Goal: Book appointment/travel/reservation

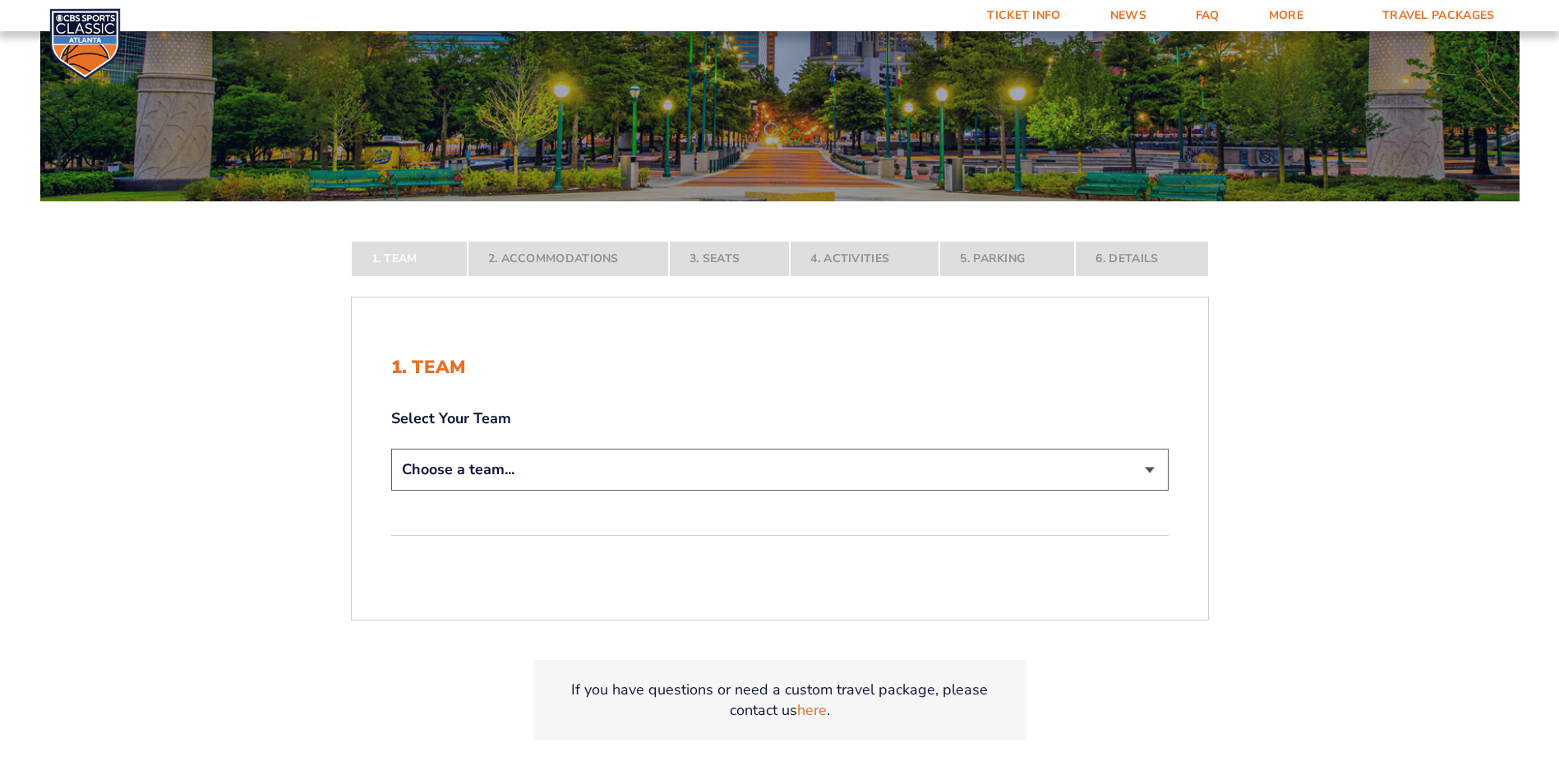
scroll to position [212, 0]
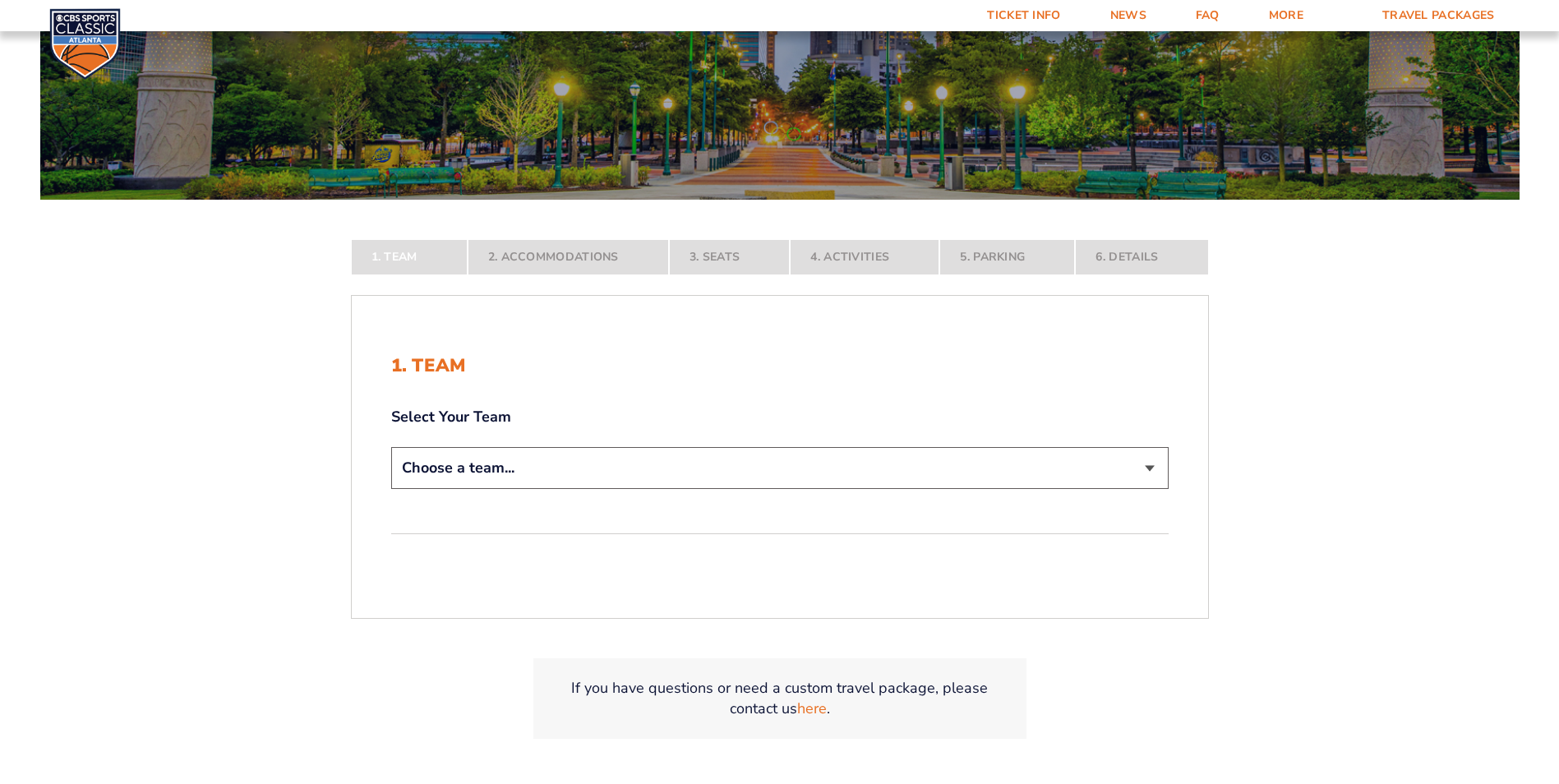
click at [1155, 470] on select "Choose a team... [US_STATE] Wildcats [US_STATE] State Buckeyes [US_STATE] Tar H…" at bounding box center [779, 468] width 777 height 42
select select "12956"
click at [391, 489] on select "Choose a team... [US_STATE] Wildcats [US_STATE] State Buckeyes [US_STATE] Tar H…" at bounding box center [779, 468] width 777 height 42
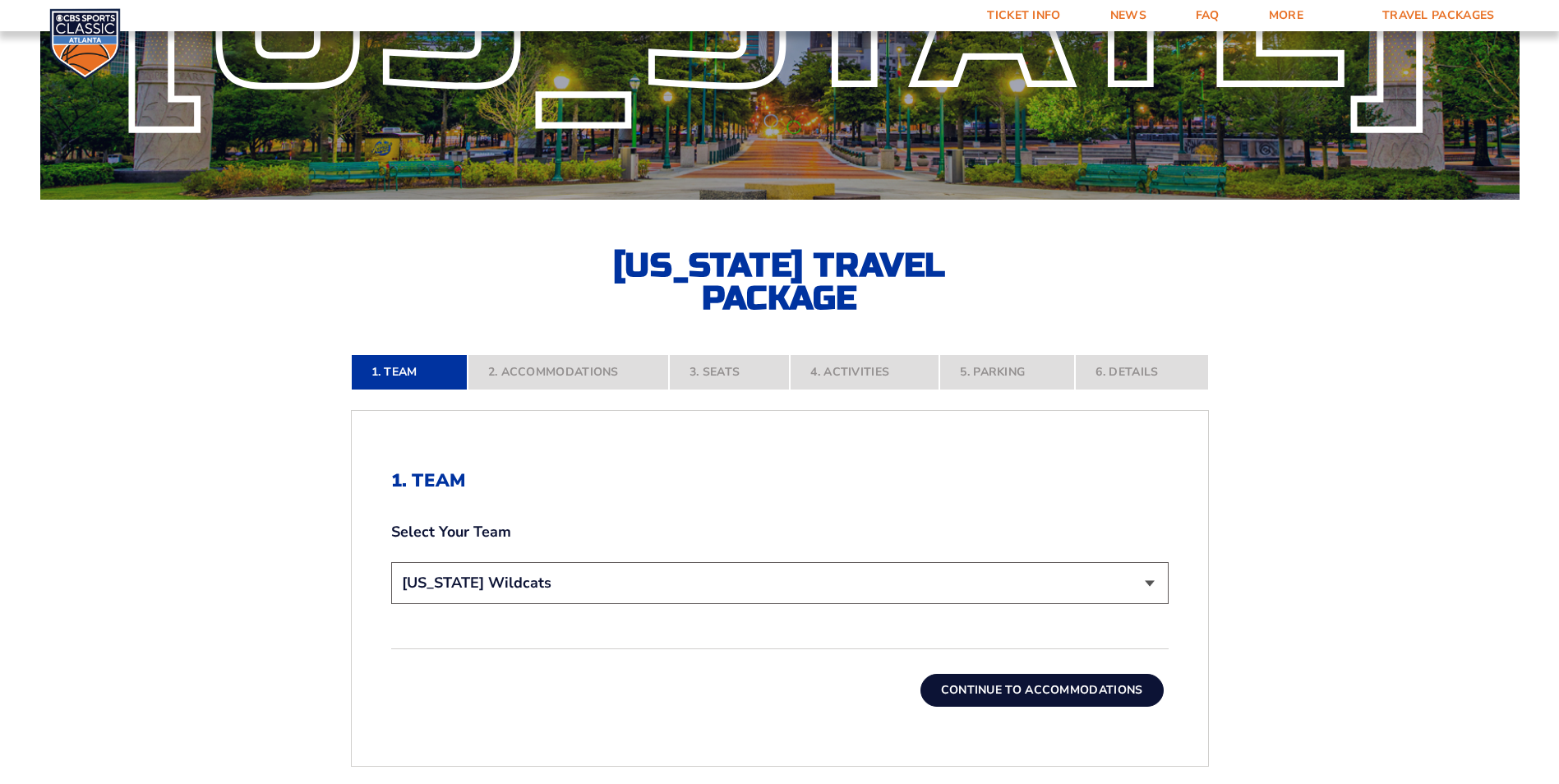
click at [1126, 686] on button "Continue To Accommodations" at bounding box center [1042, 690] width 243 height 33
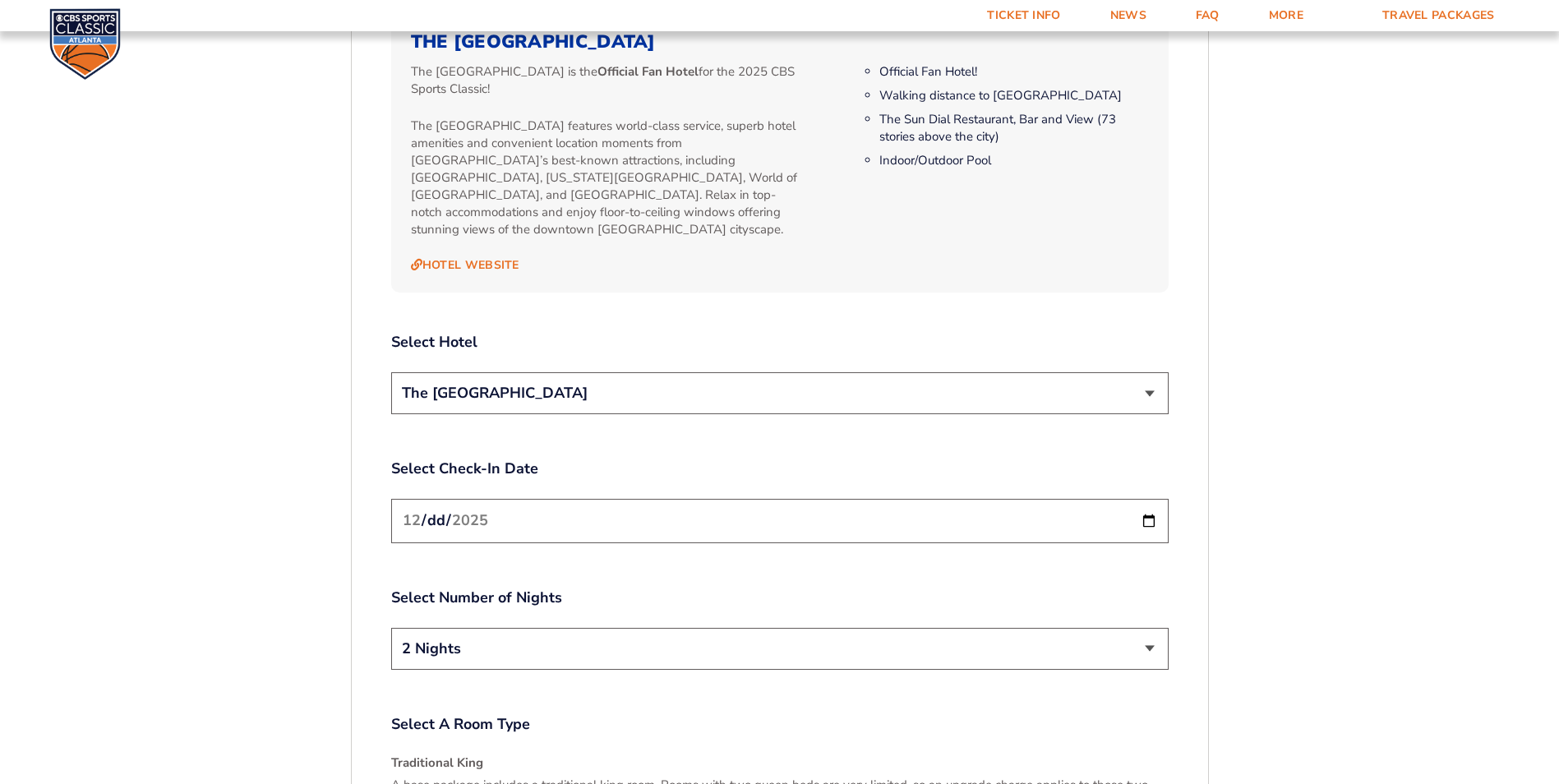
scroll to position [1827, 0]
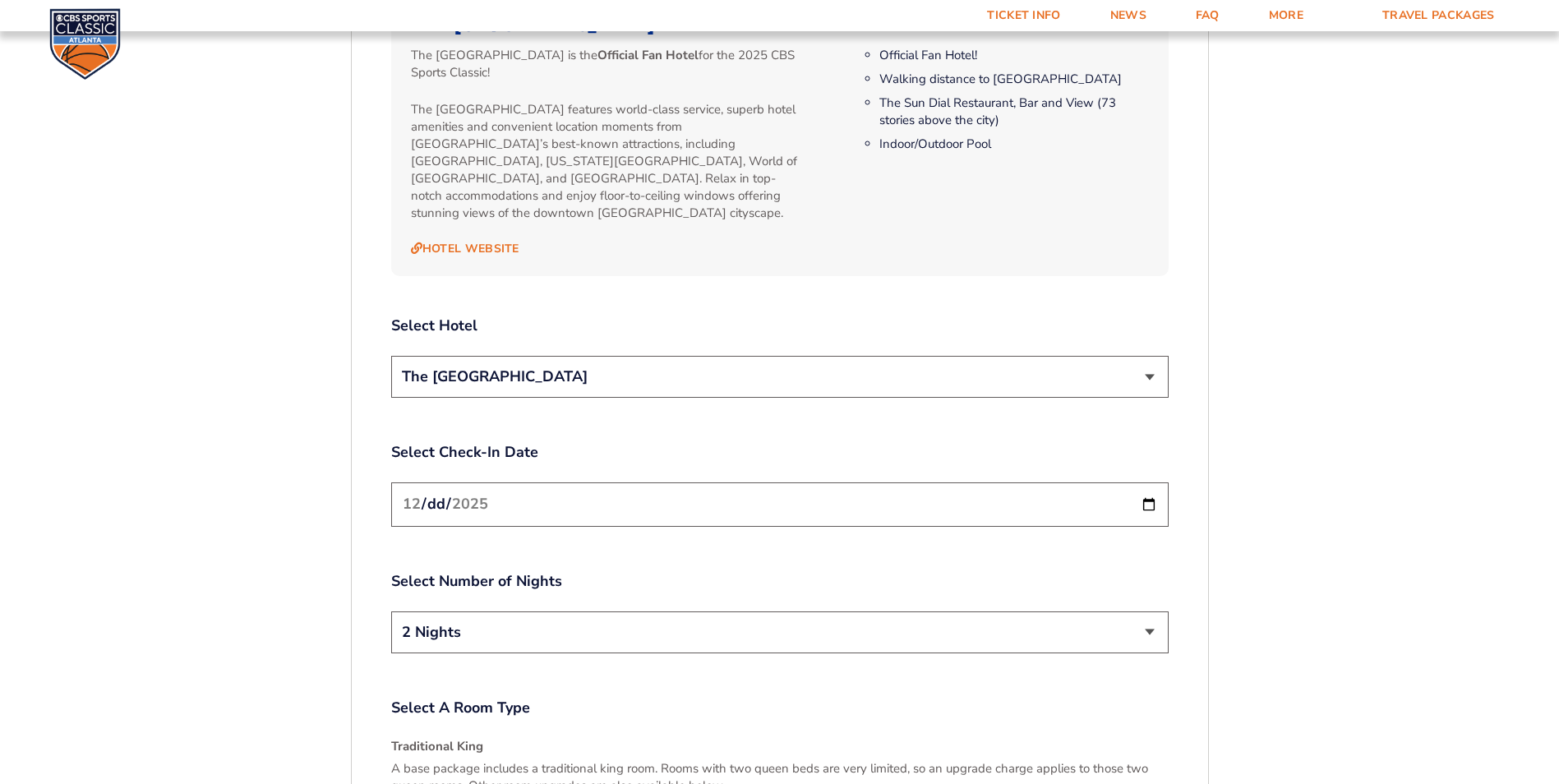
click at [1149, 611] on select "2 Nights 3 Nights" at bounding box center [779, 632] width 777 height 42
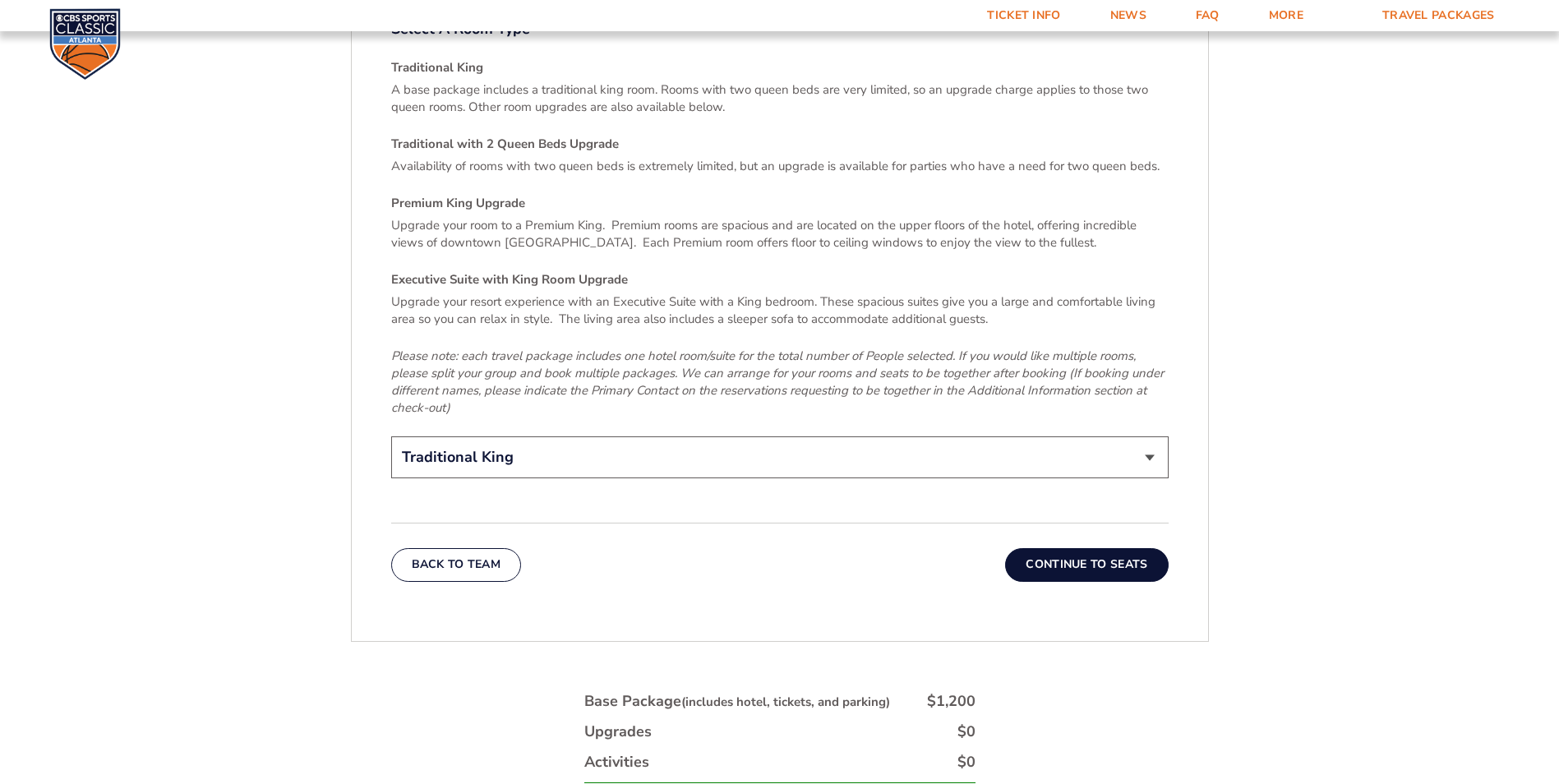
scroll to position [2530, 0]
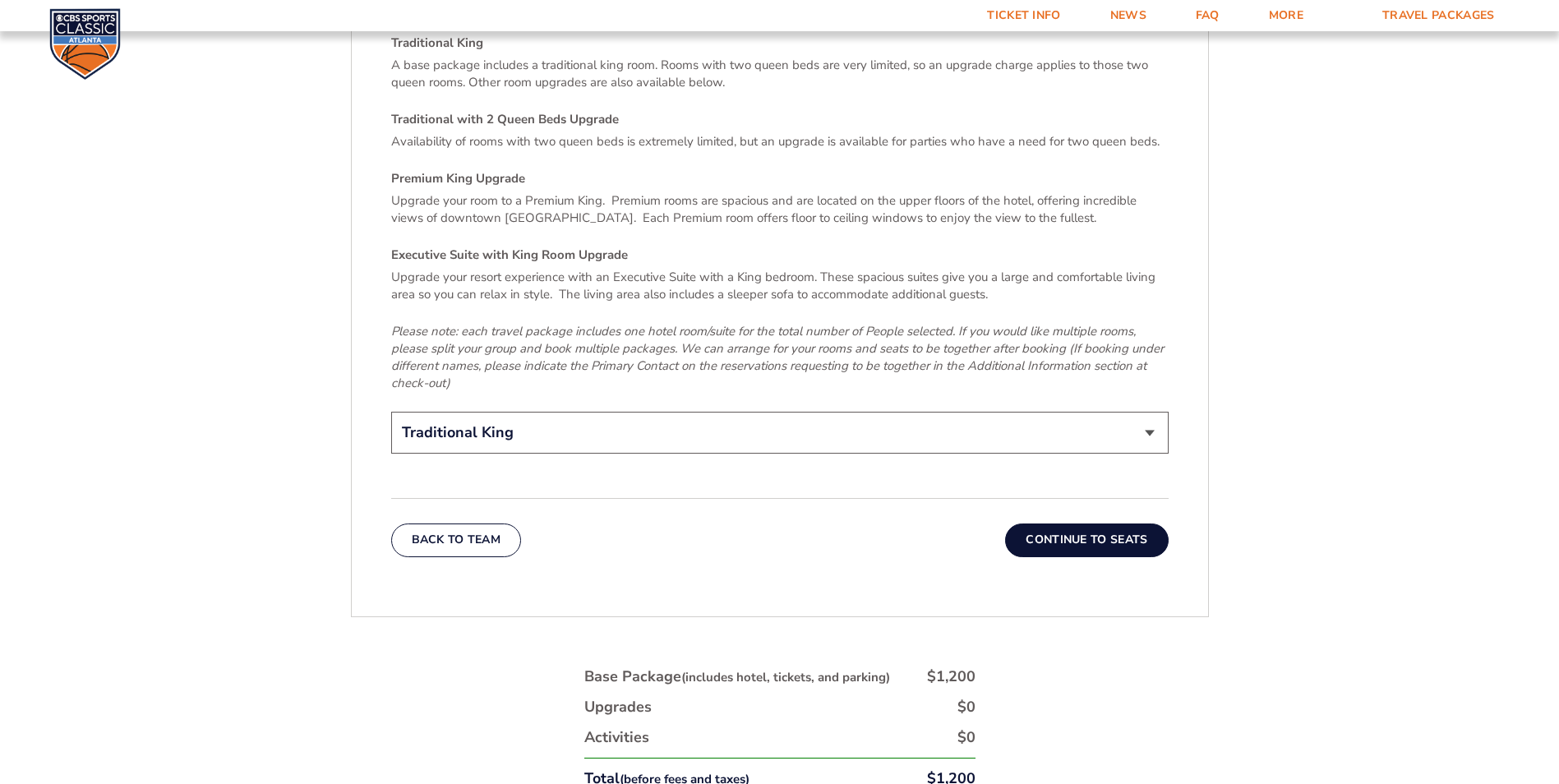
click at [1103, 524] on button "Continue To Seats" at bounding box center [1086, 540] width 162 height 33
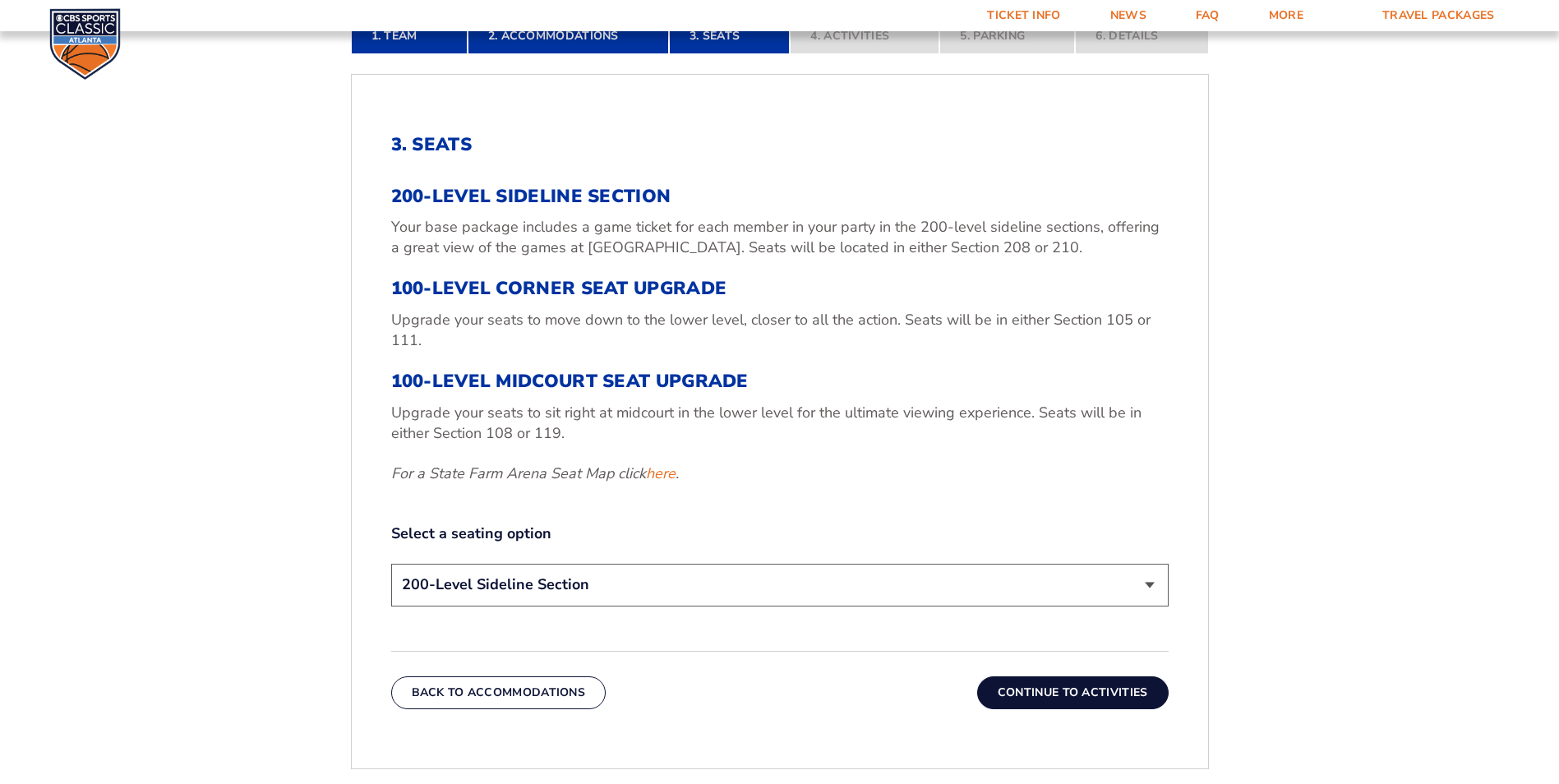
scroll to position [561, 0]
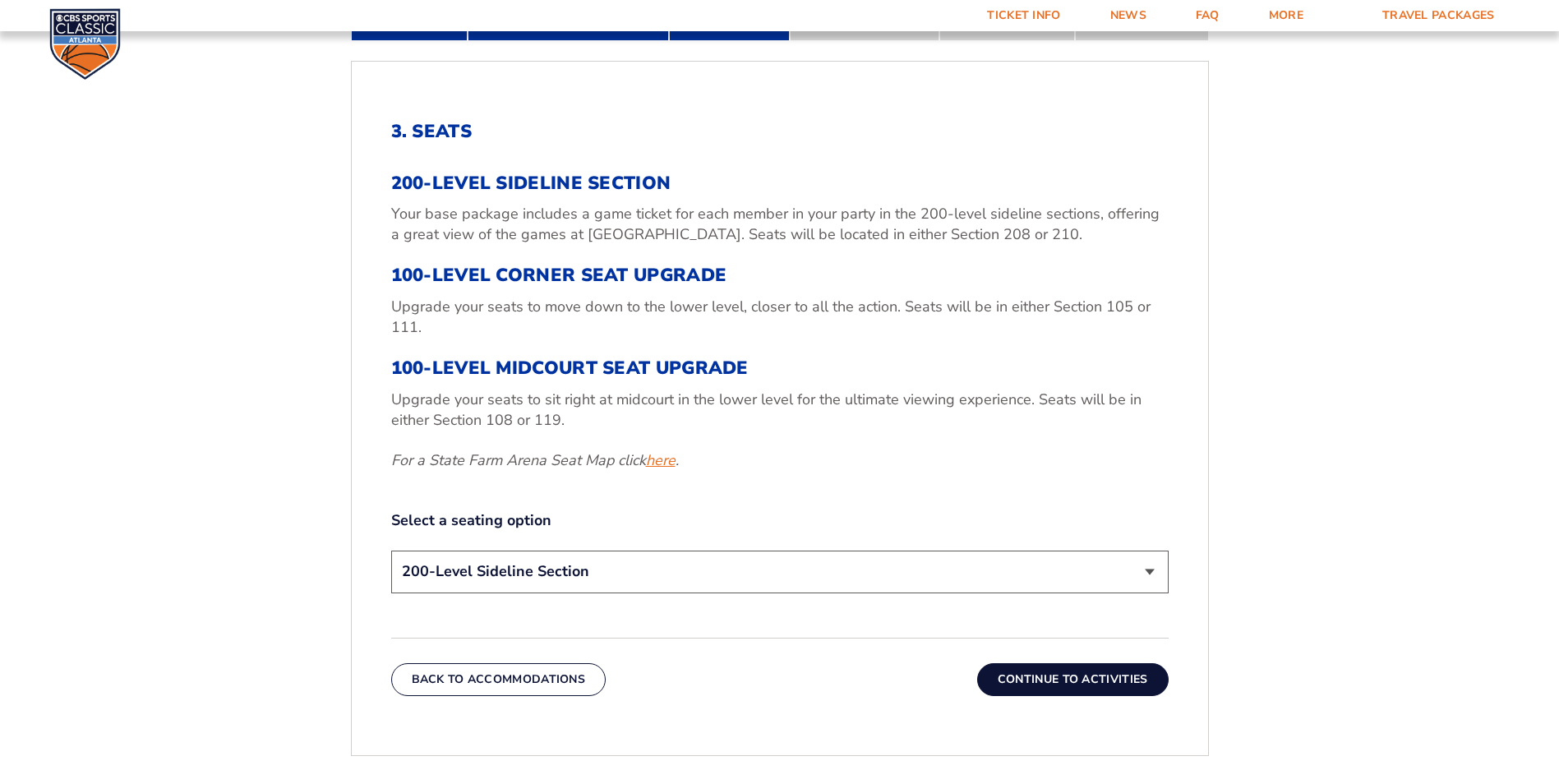
click at [671, 461] on link "here" at bounding box center [661, 461] width 30 height 21
click at [1152, 575] on select "200-Level Sideline Section 100-Level Corner Seat Upgrade (+$120 per person) 100…" at bounding box center [779, 571] width 777 height 42
select select "100-Level Corner Seat Upgrade"
click at [391, 550] on select "200-Level Sideline Section 100-Level Corner Seat Upgrade (+$120 per person) 100…" at bounding box center [779, 571] width 777 height 42
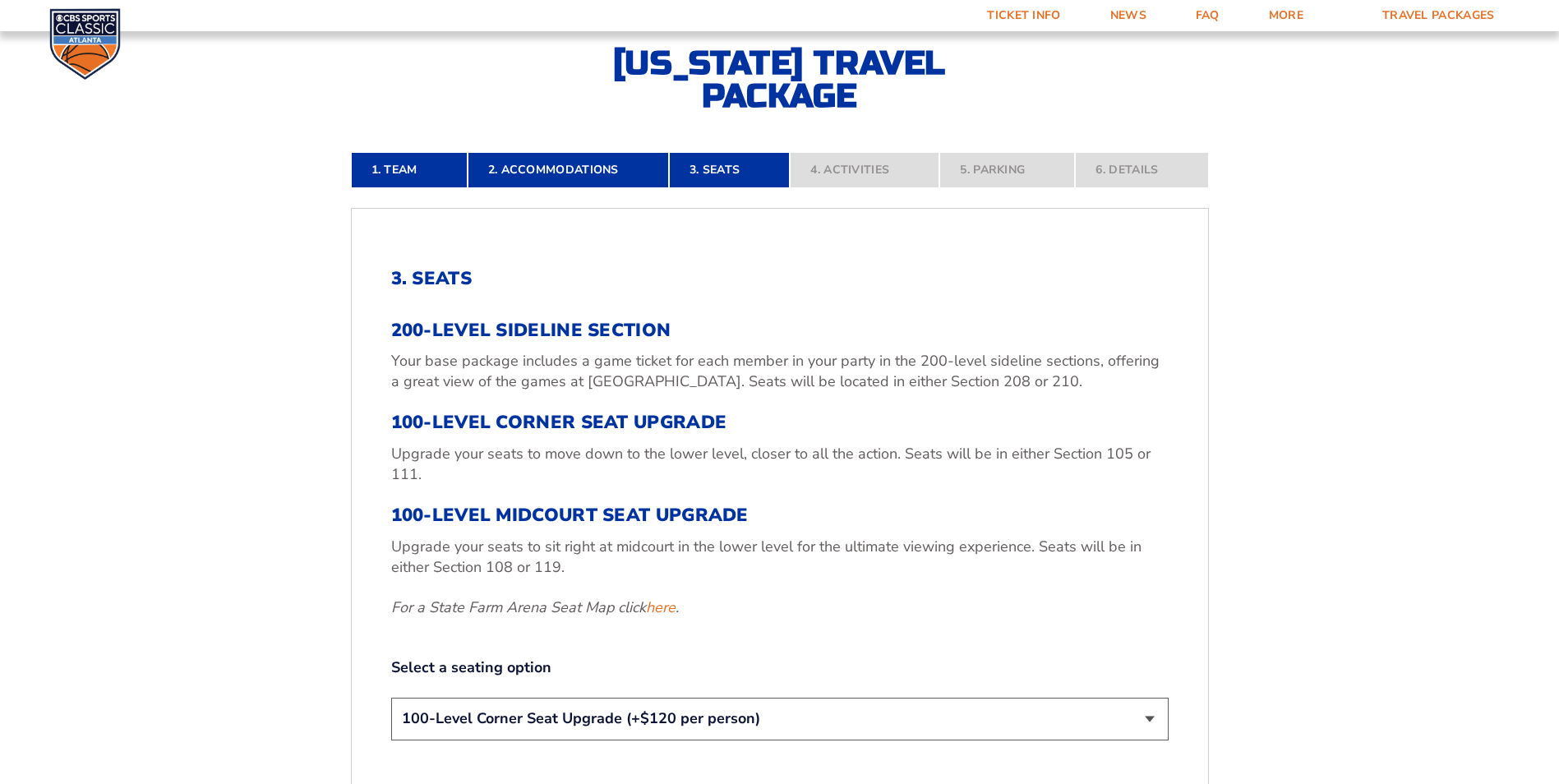
scroll to position [588, 0]
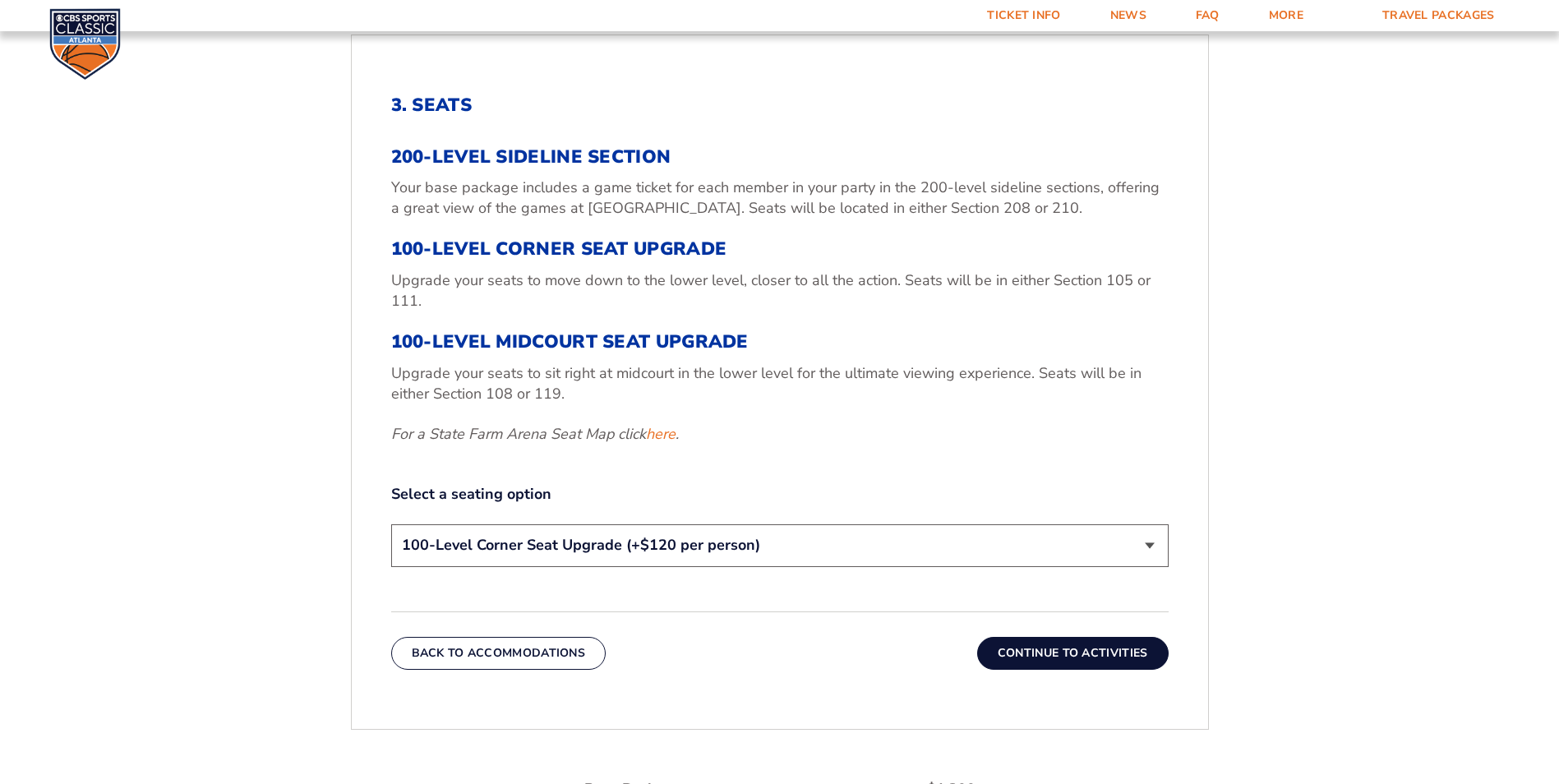
click at [1091, 655] on button "Continue To Activities" at bounding box center [1073, 653] width 191 height 33
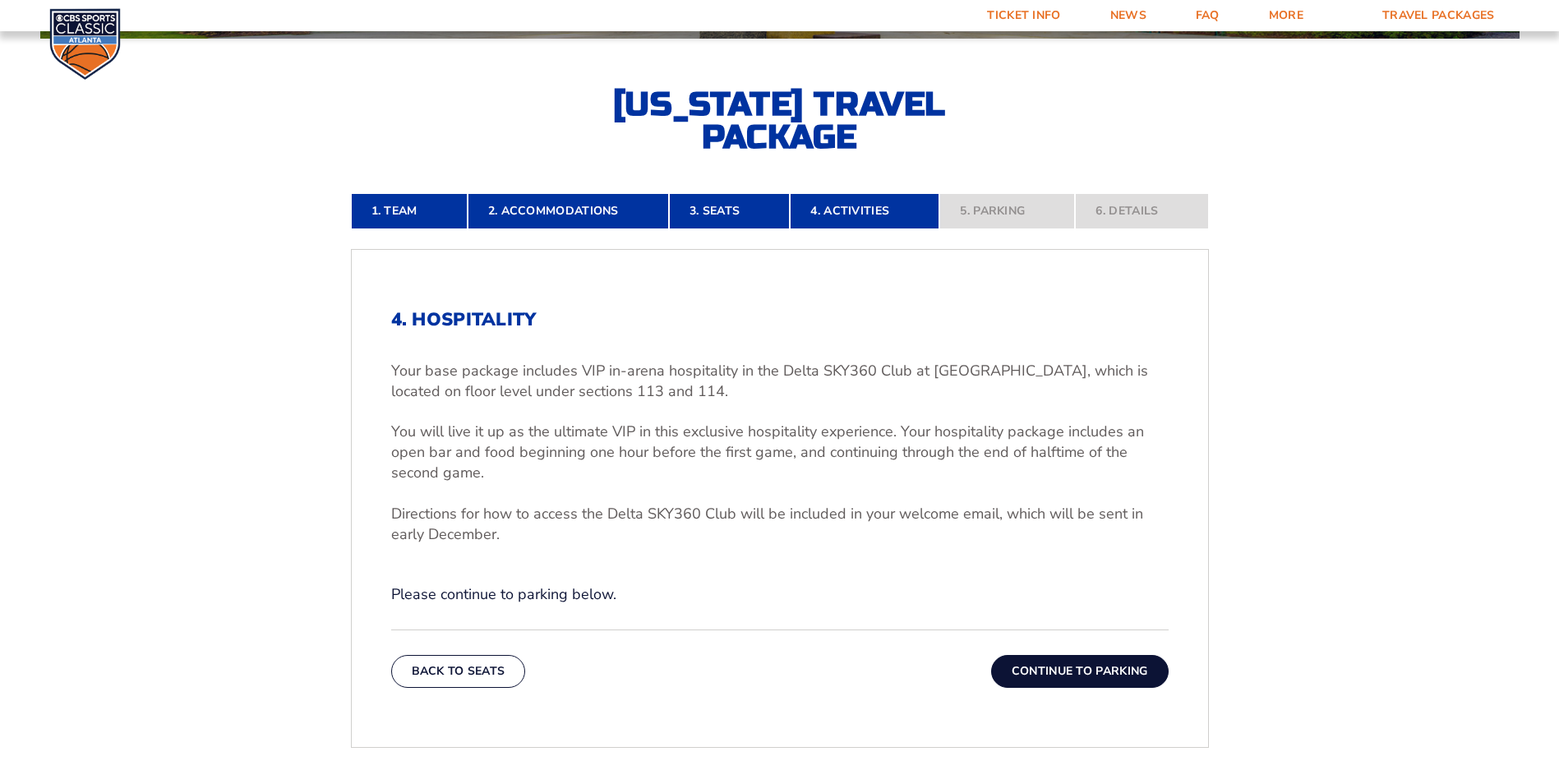
scroll to position [371, 0]
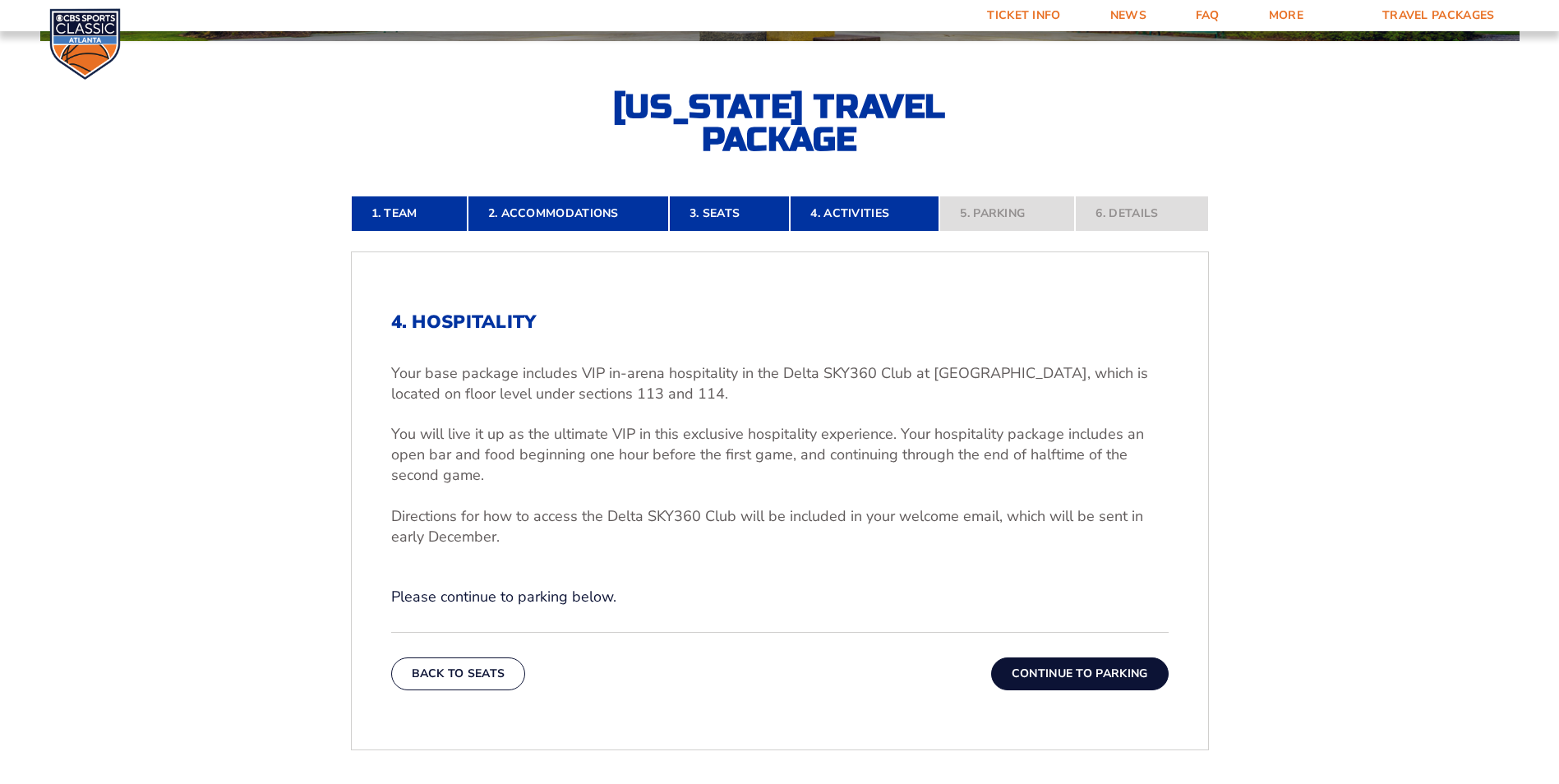
click at [1077, 673] on button "Continue To Parking" at bounding box center [1080, 674] width 177 height 33
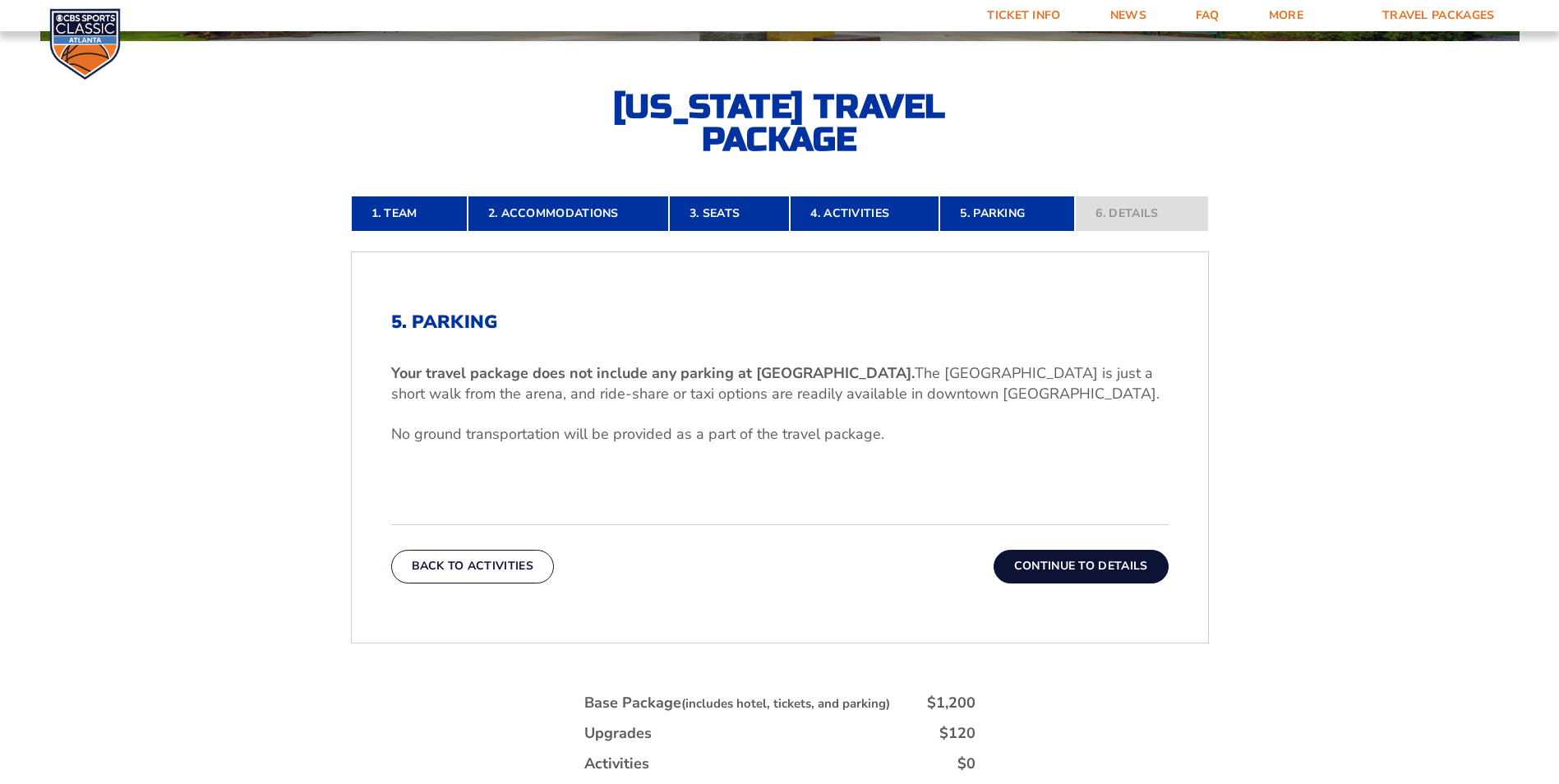
click at [1086, 570] on button "Continue To Details" at bounding box center [1081, 566] width 175 height 33
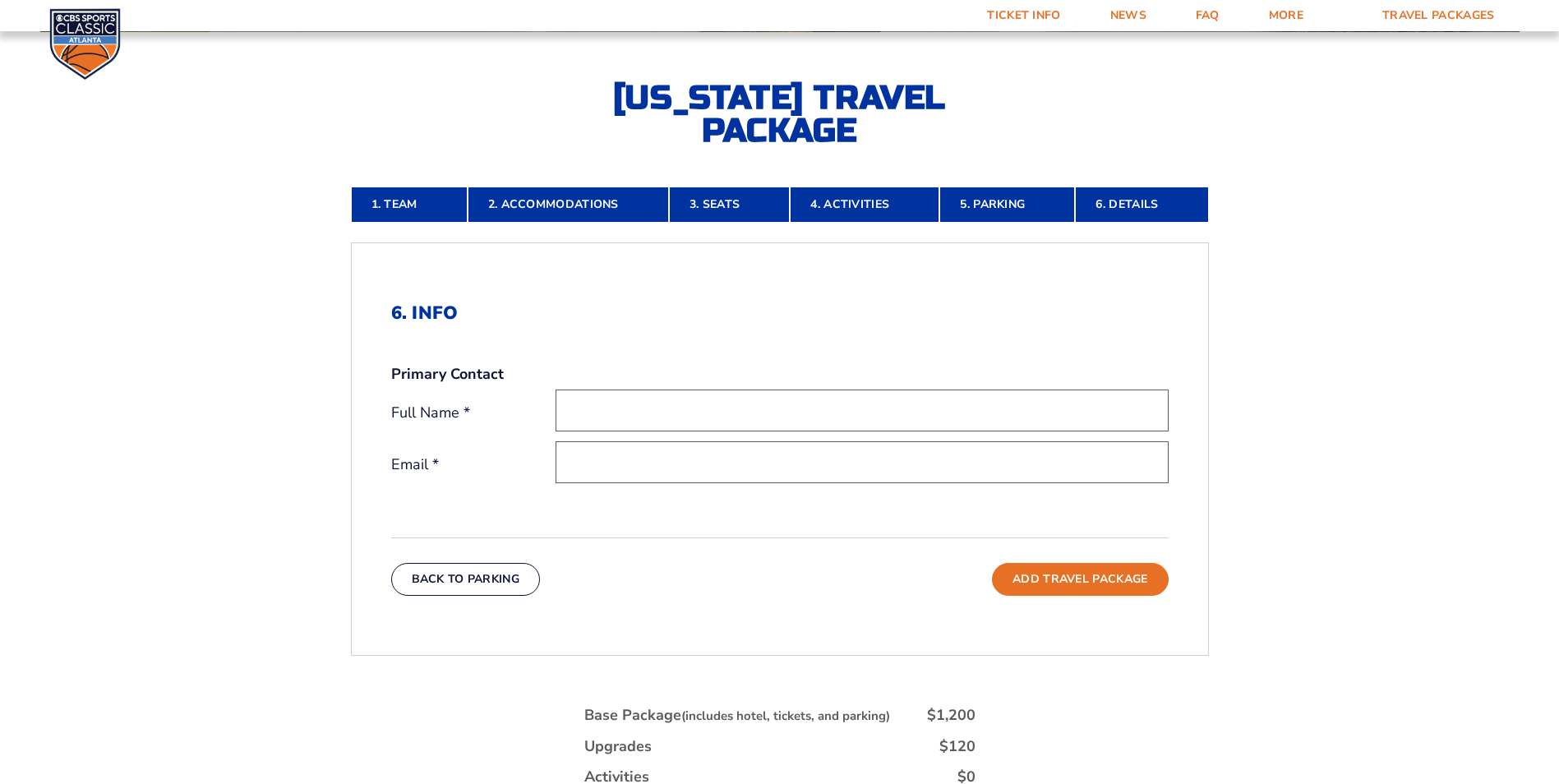
scroll to position [372, 0]
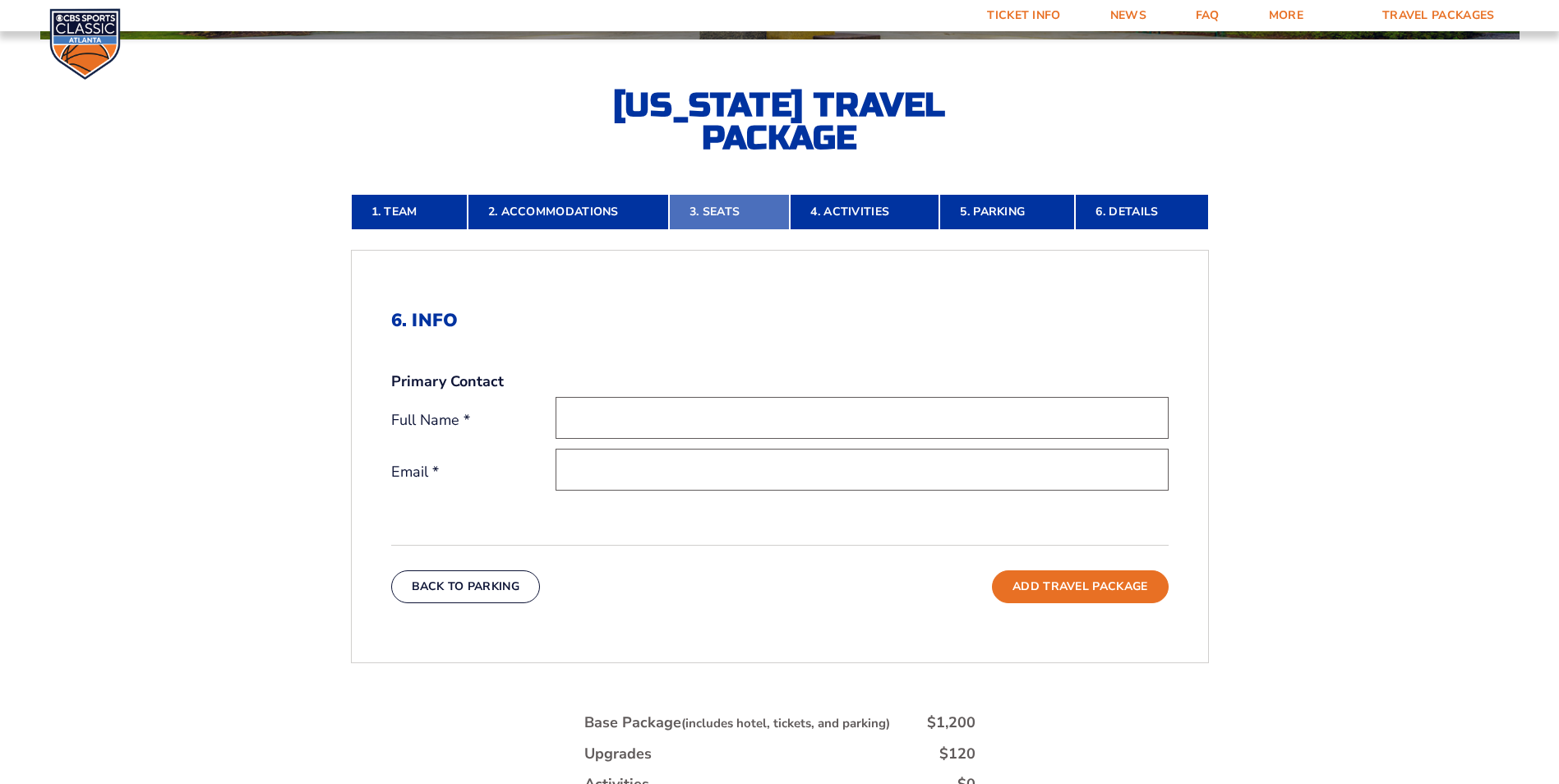
click at [726, 219] on link "3. Seats" at bounding box center [729, 212] width 121 height 36
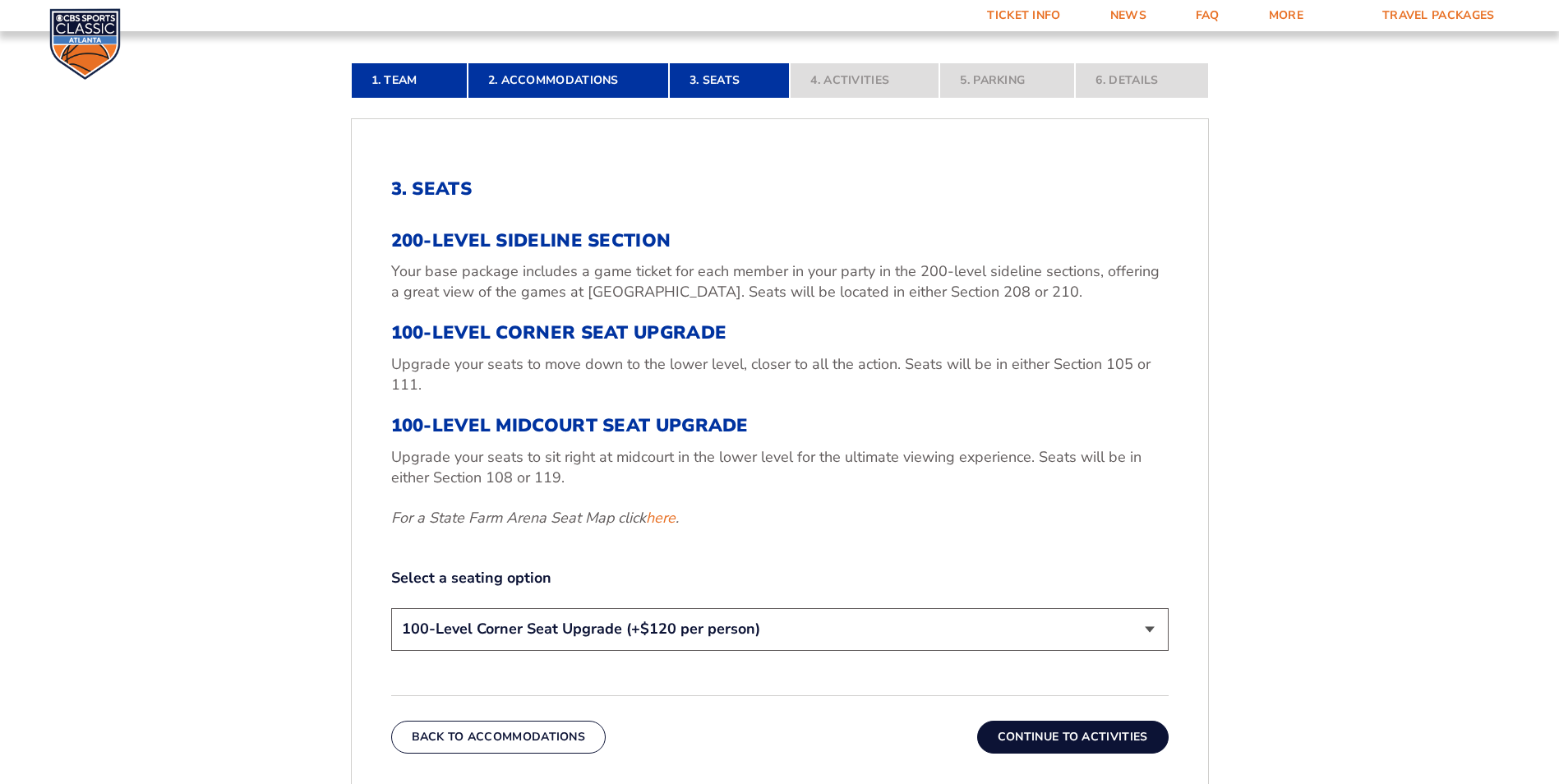
scroll to position [509, 0]
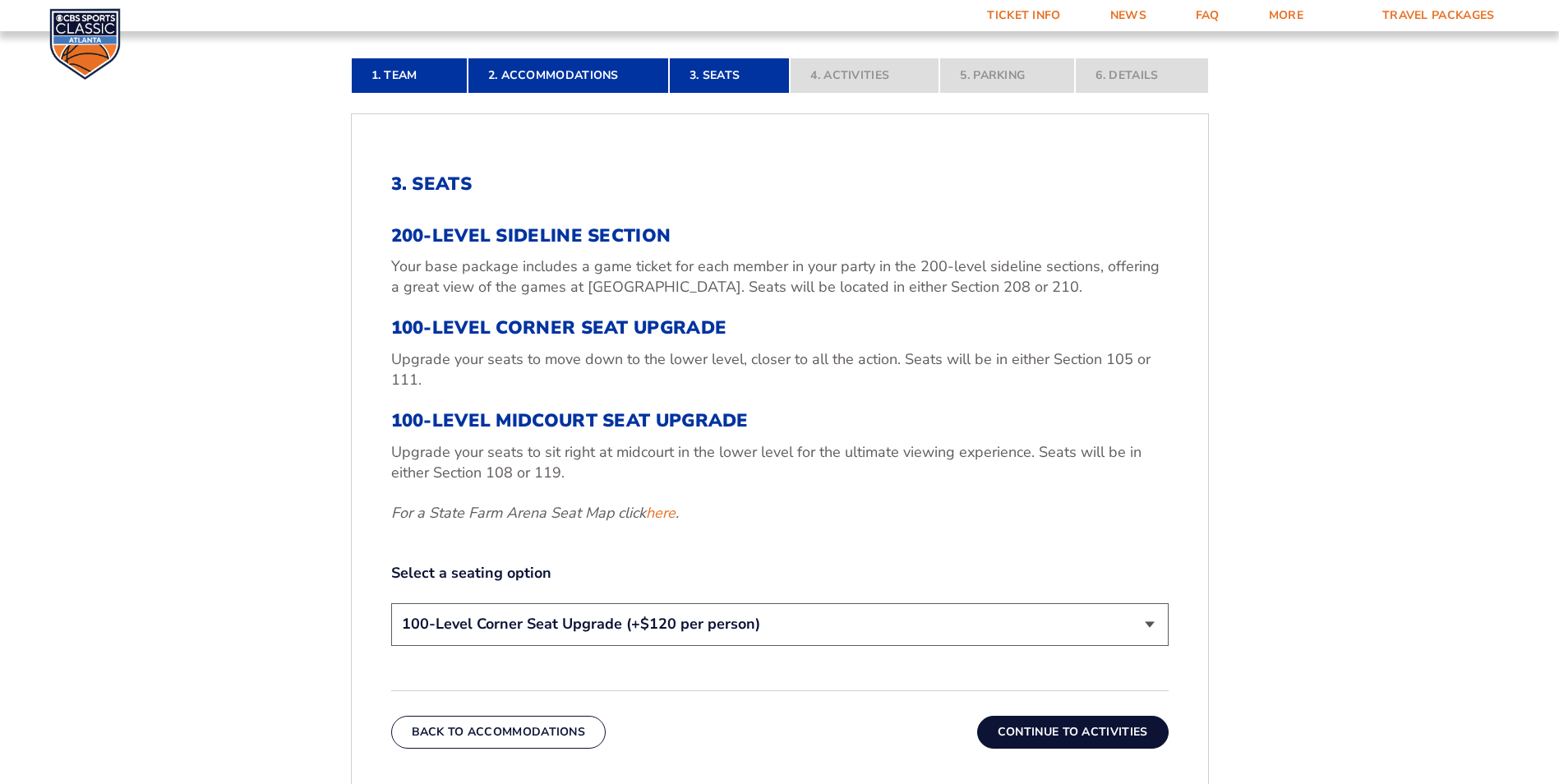
click at [1156, 623] on select "200-Level Sideline Section 100-Level Corner Seat Upgrade (+$120 per person) 100…" at bounding box center [779, 624] width 777 height 42
click at [1154, 623] on select "200-Level Sideline Section 100-Level Corner Seat Upgrade (+$120 per person) 100…" at bounding box center [779, 624] width 777 height 42
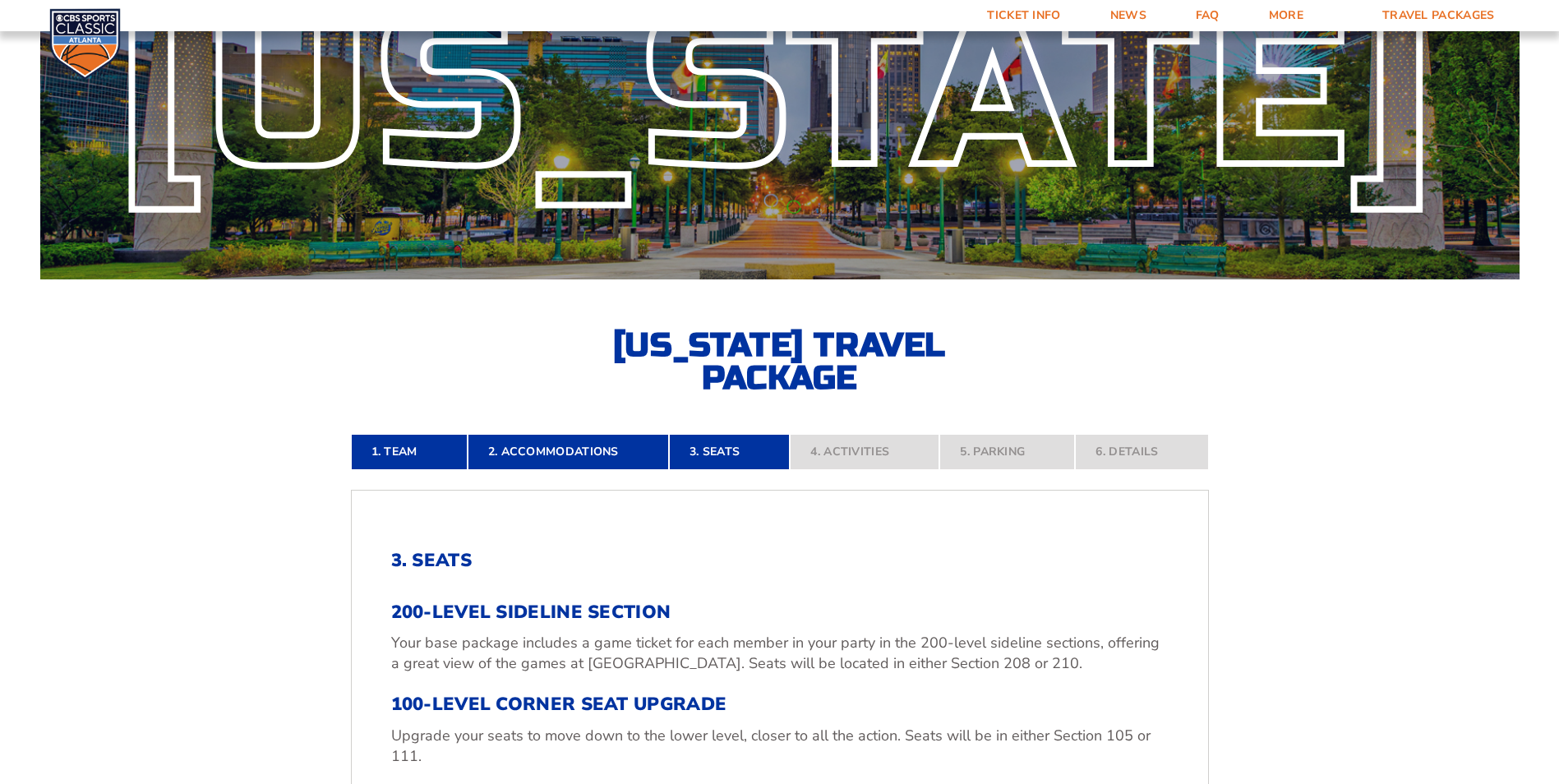
scroll to position [119, 0]
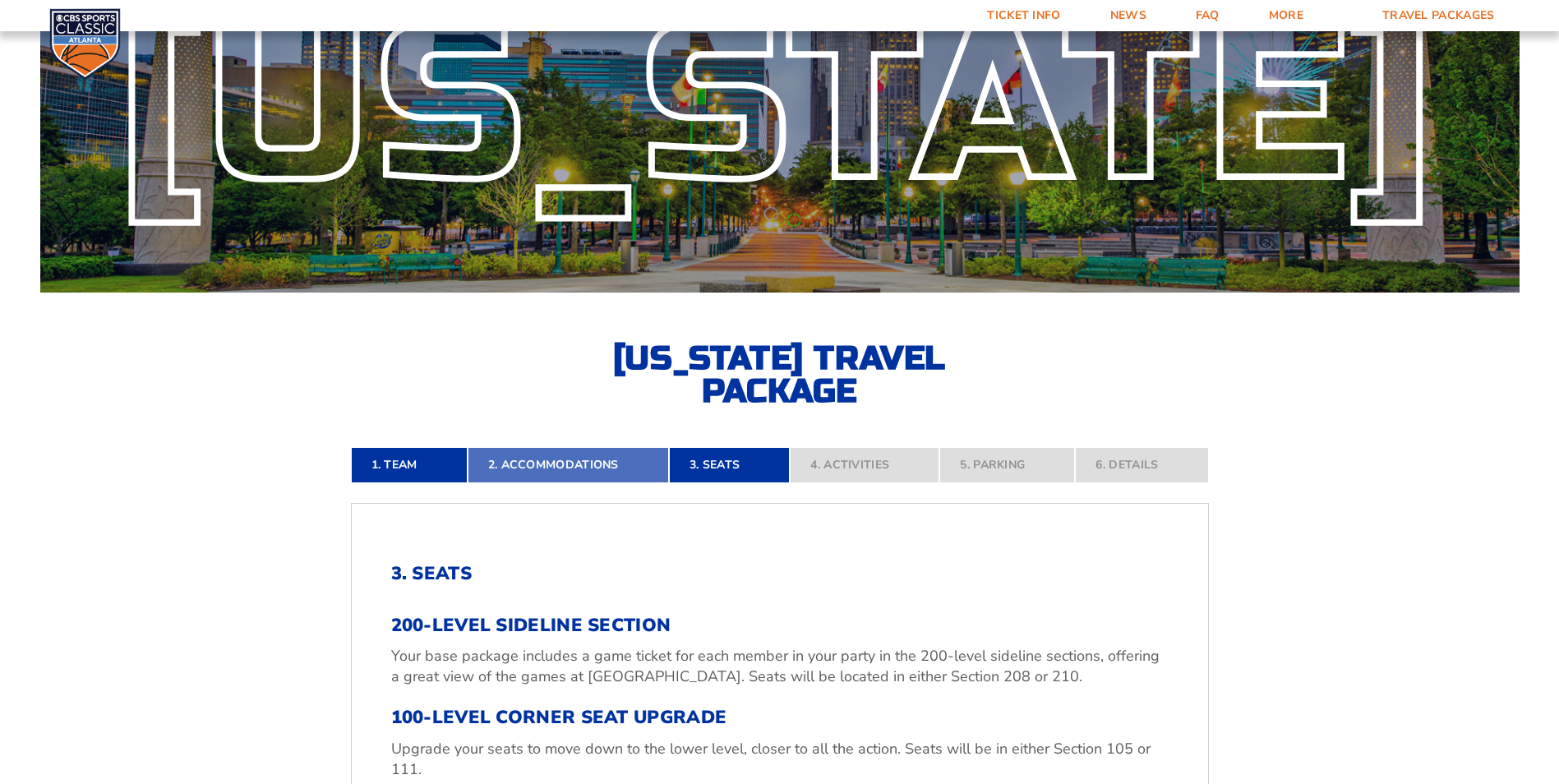
click at [507, 464] on link "2. Accommodations" at bounding box center [568, 465] width 201 height 36
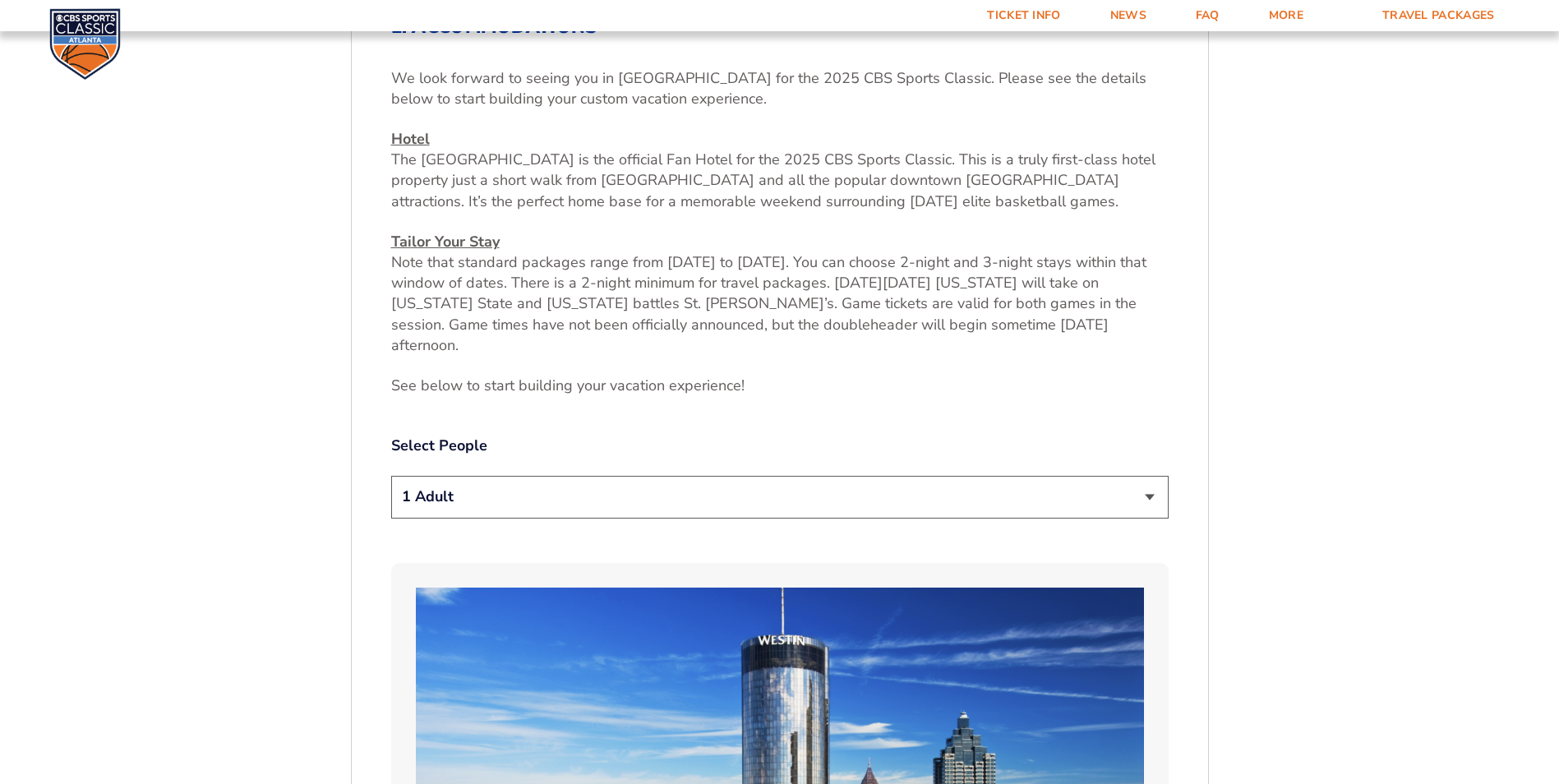
scroll to position [678, 0]
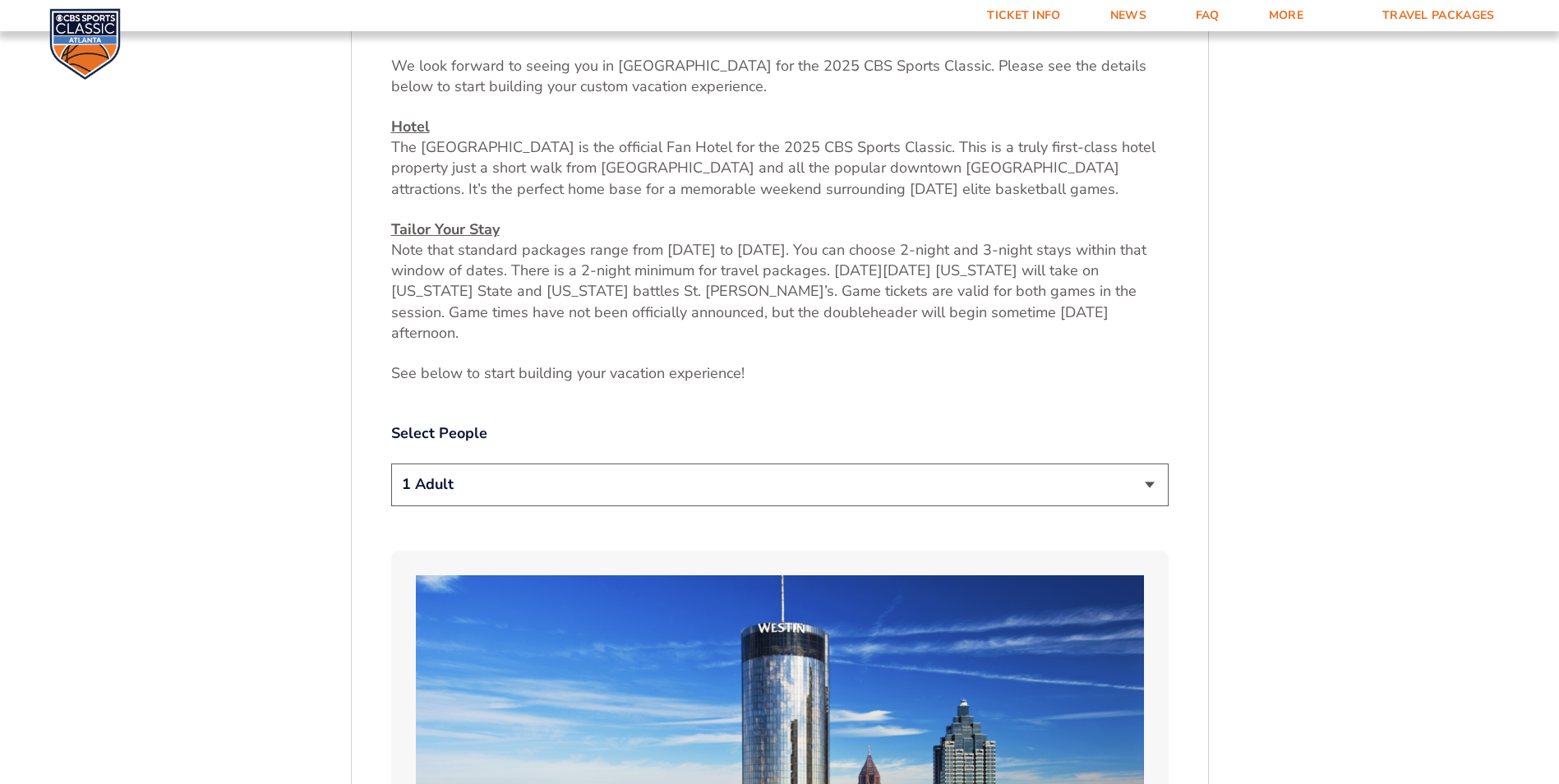
click at [1145, 464] on select "1 Adult 2 Adults 3 Adults 4 Adults 2 Adults + 1 Child 2 Adults + 2 Children 2 A…" at bounding box center [779, 484] width 777 height 42
